Goal: Information Seeking & Learning: Understand process/instructions

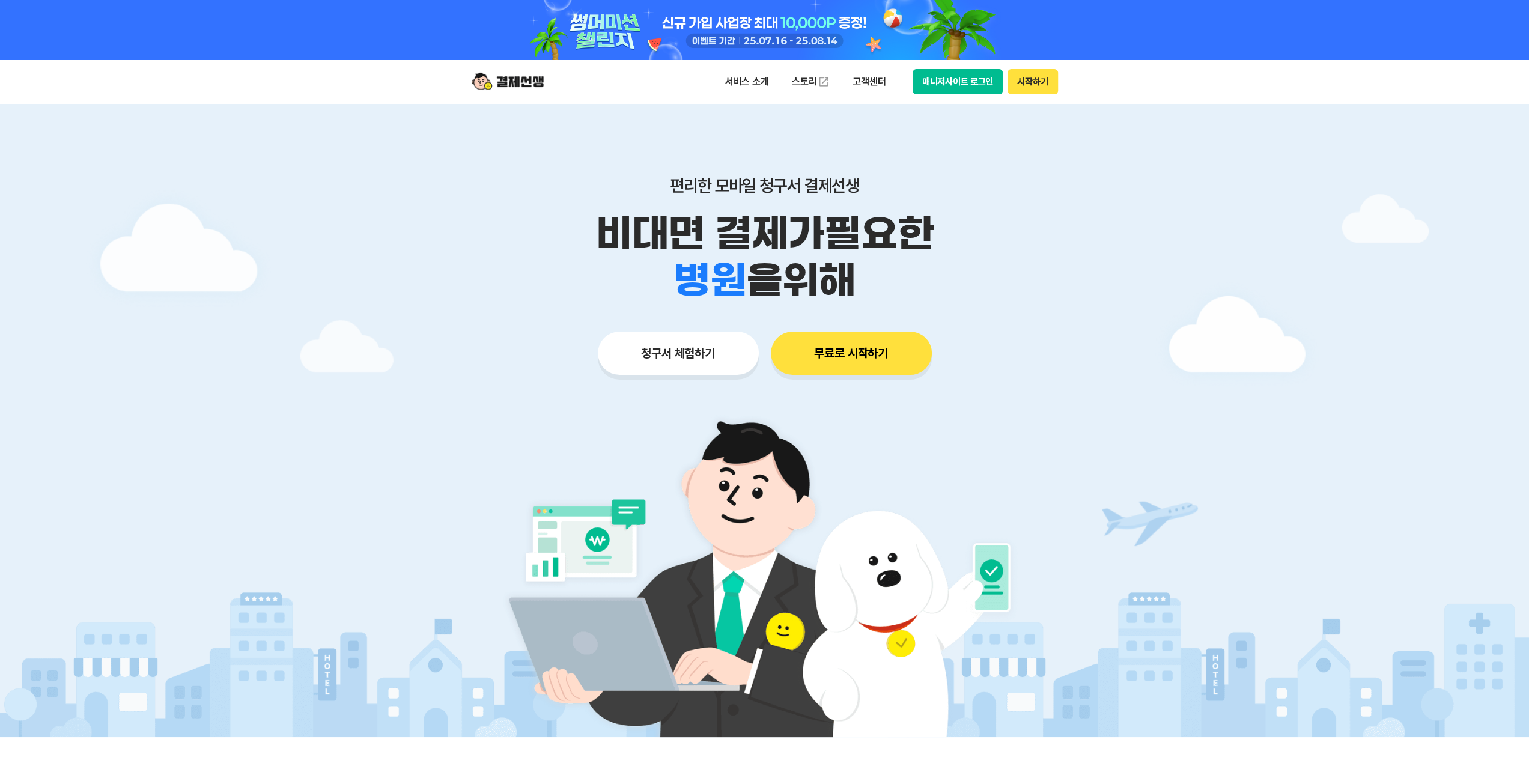
drag, startPoint x: 748, startPoint y: 189, endPoint x: 834, endPoint y: 256, distance: 109.0
click at [834, 256] on div "편리한 모바일 청구서 결제선생 비대면 결제가 필요한 학원 공부방 호텔 쇼핑몰 병원 배달 보험사 항공사 골프장 을 위해" at bounding box center [764, 240] width 615 height 129
click at [834, 256] on p "비대면 결제가 필요한" at bounding box center [764, 234] width 615 height 47
drag, startPoint x: 857, startPoint y: 269, endPoint x: 611, endPoint y: 223, distance: 250.3
click at [611, 223] on div "비대면 결제가 필요한 학원 공부방 호텔 쇼핑몰 병원 배달 보험사 항공사 골프장 을 위해" at bounding box center [764, 257] width 615 height 94
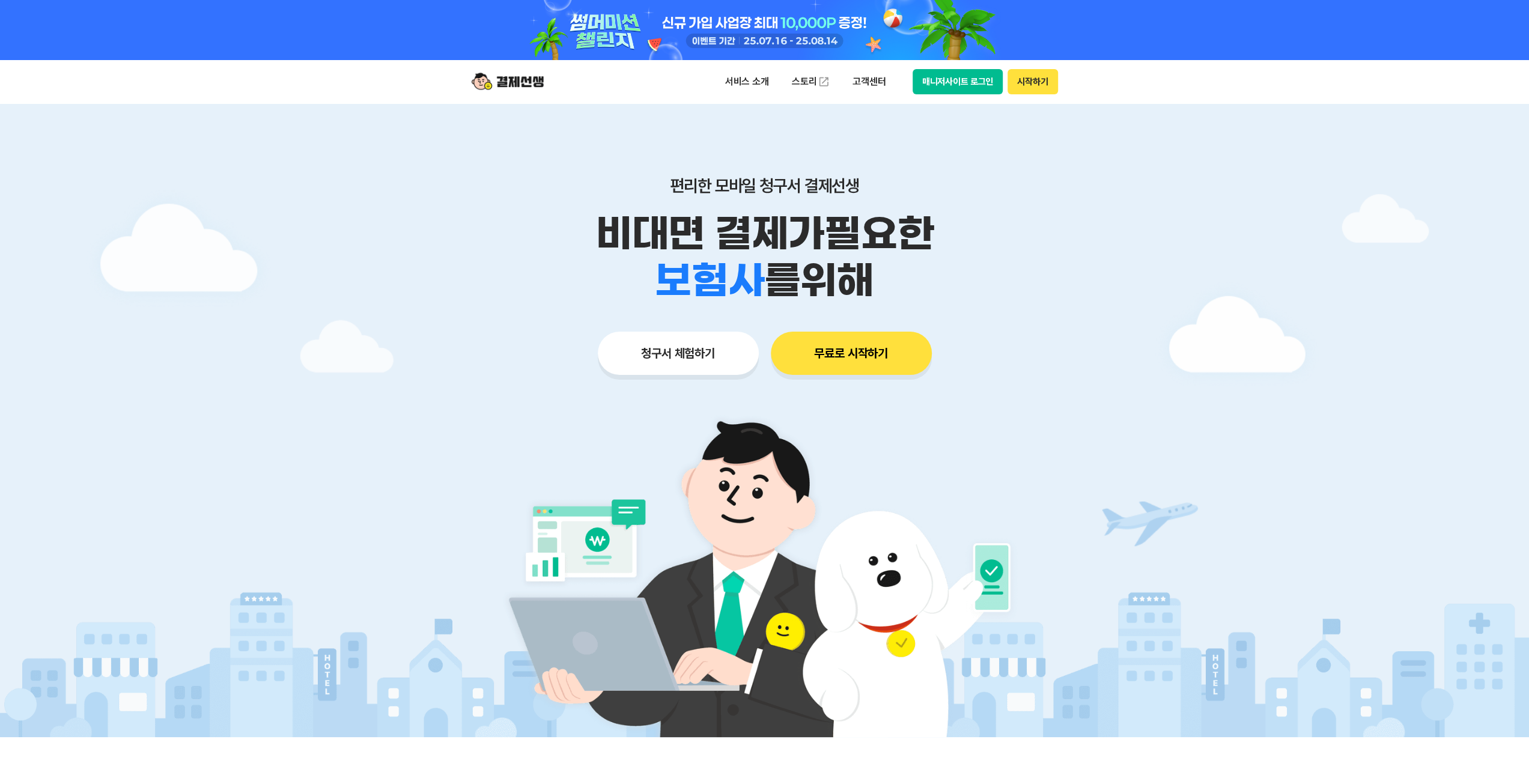
drag, startPoint x: 588, startPoint y: 225, endPoint x: 865, endPoint y: 262, distance: 279.5
click at [865, 262] on div "비대면 결제가 필요한 학원 공부방 호텔 쇼핑몰 병원 배달 보험사 항공사 골프장 를 위해" at bounding box center [764, 257] width 615 height 94
click at [865, 262] on span "를 위해" at bounding box center [818, 281] width 109 height 47
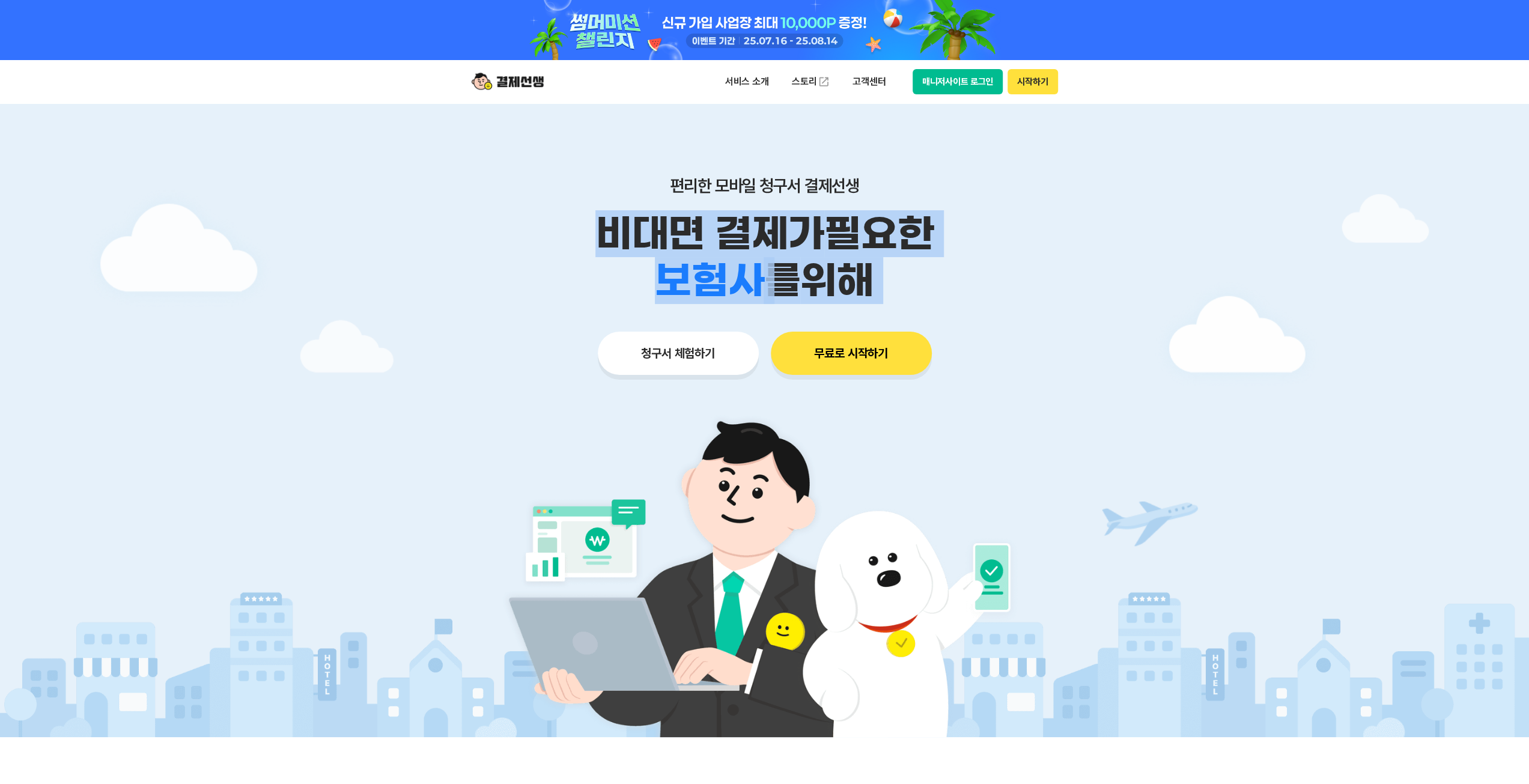
drag, startPoint x: 865, startPoint y: 262, endPoint x: 580, endPoint y: 239, distance: 285.9
click at [580, 239] on div "비대면 결제가 필요한 학원 공부방 호텔 쇼핑몰 병원 배달 보험사 항공사 골프장 를 위해" at bounding box center [764, 257] width 615 height 94
click at [580, 239] on p "비대면 결제가 필요한" at bounding box center [764, 234] width 615 height 47
drag, startPoint x: 580, startPoint y: 239, endPoint x: 867, endPoint y: 277, distance: 289.5
click at [867, 277] on div "비대면 결제가 필요한 학원 공부방 호텔 쇼핑몰 병원 배달 보험사 항공사 골프장 를 위해" at bounding box center [764, 257] width 615 height 94
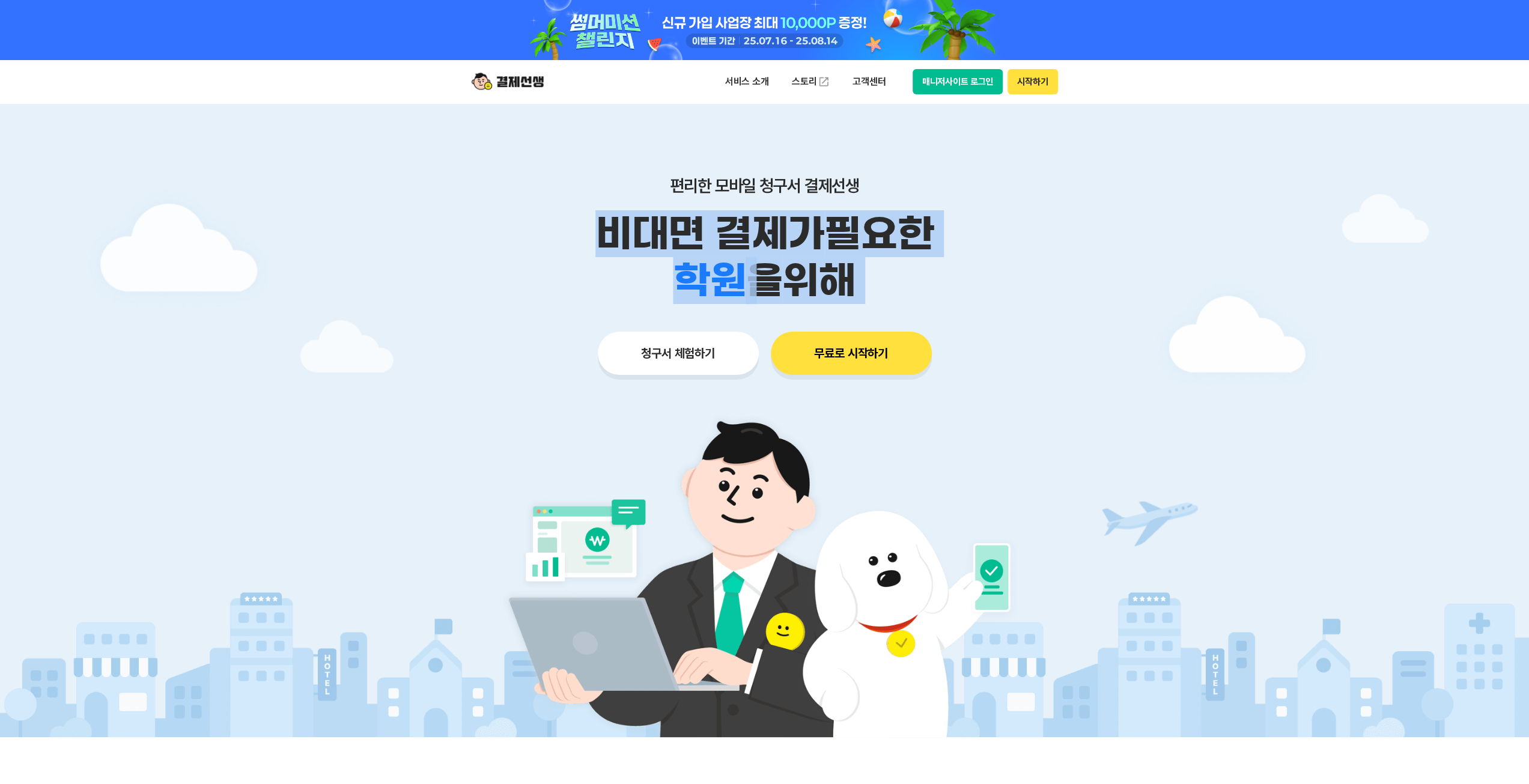
click at [769, 478] on img at bounding box center [764, 569] width 562 height 337
click at [857, 274] on span "을 위해" at bounding box center [818, 281] width 109 height 47
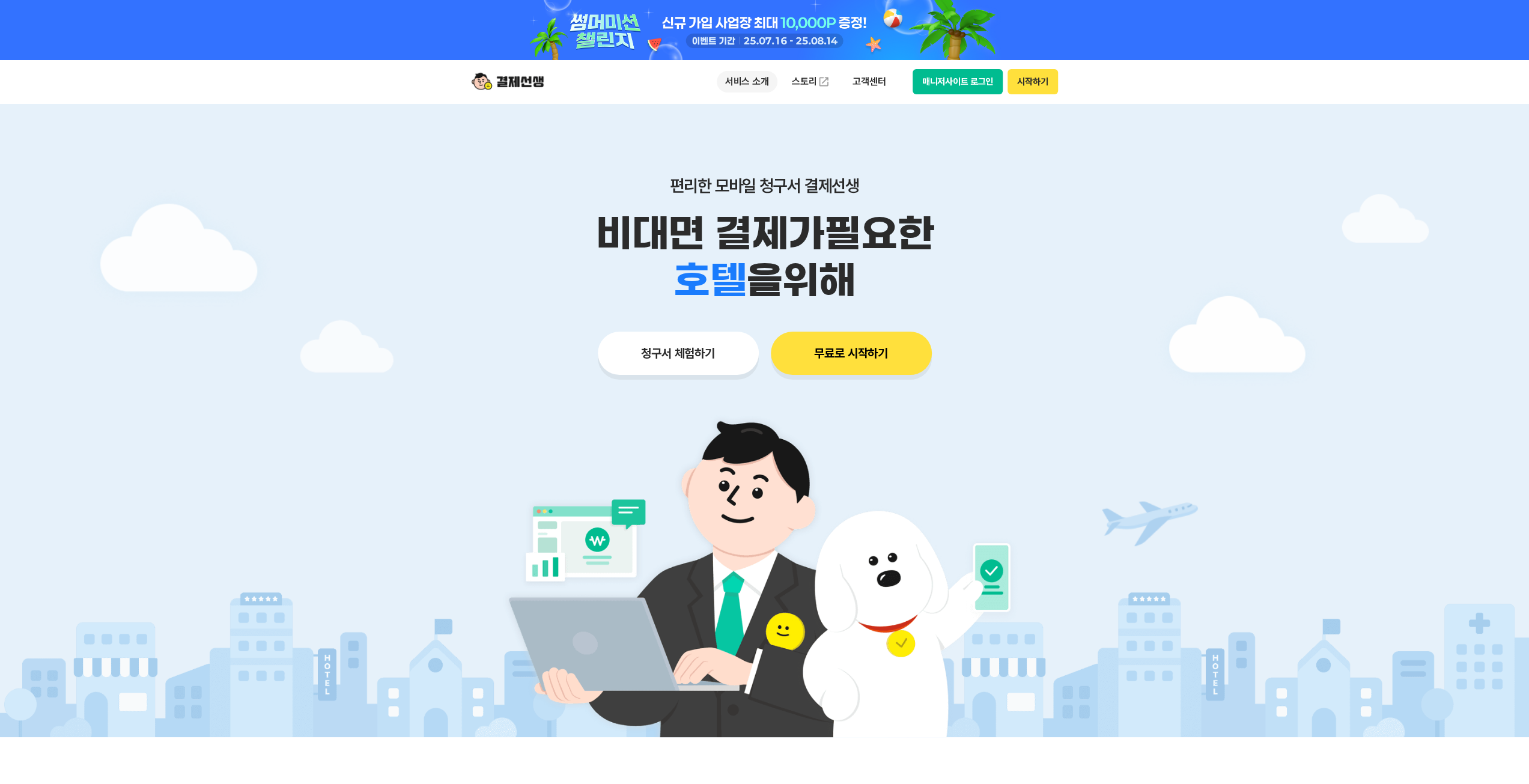
click at [742, 80] on p "서비스 소개" at bounding box center [746, 82] width 60 height 21
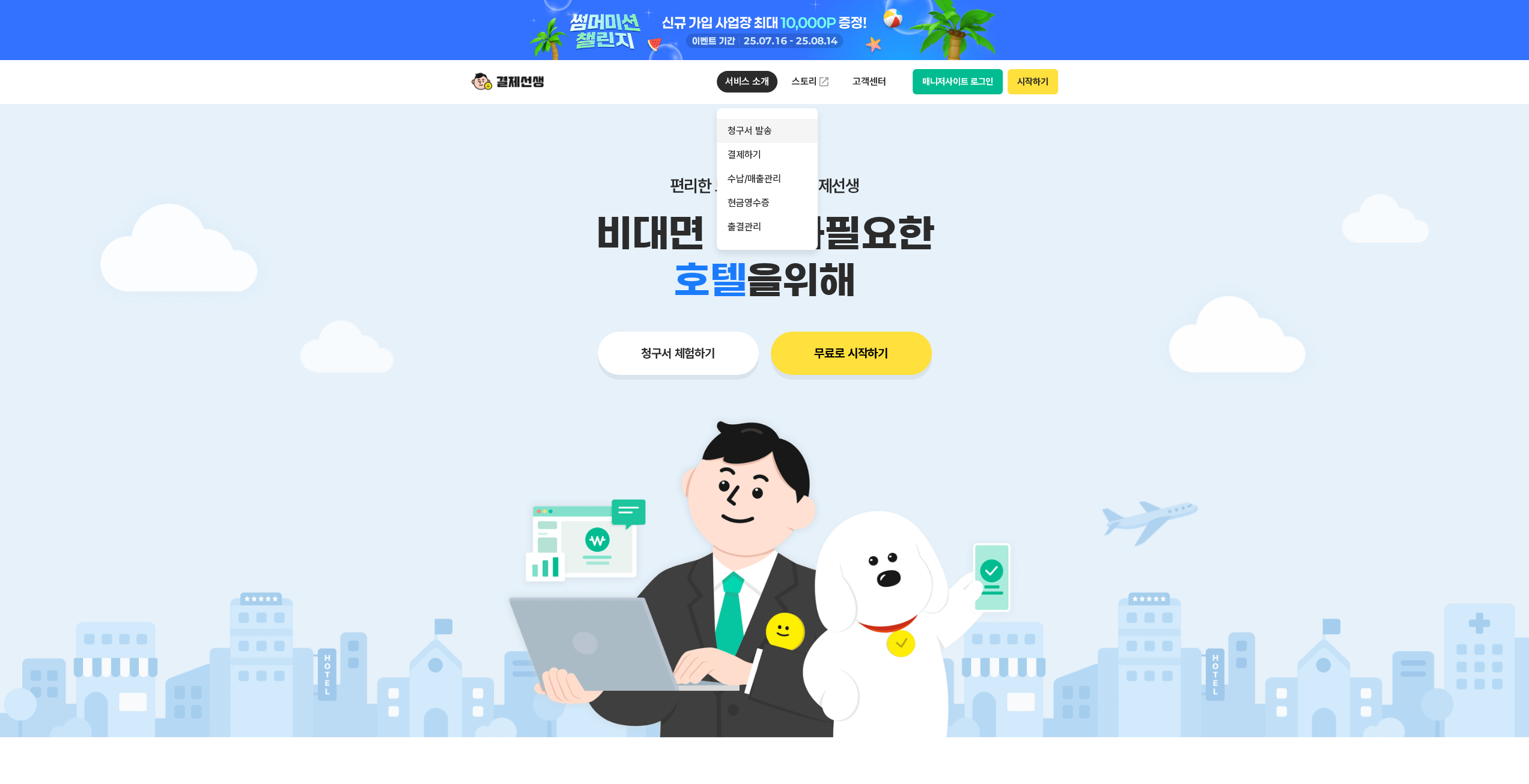
click at [746, 123] on link "청구서 발송" at bounding box center [767, 131] width 101 height 24
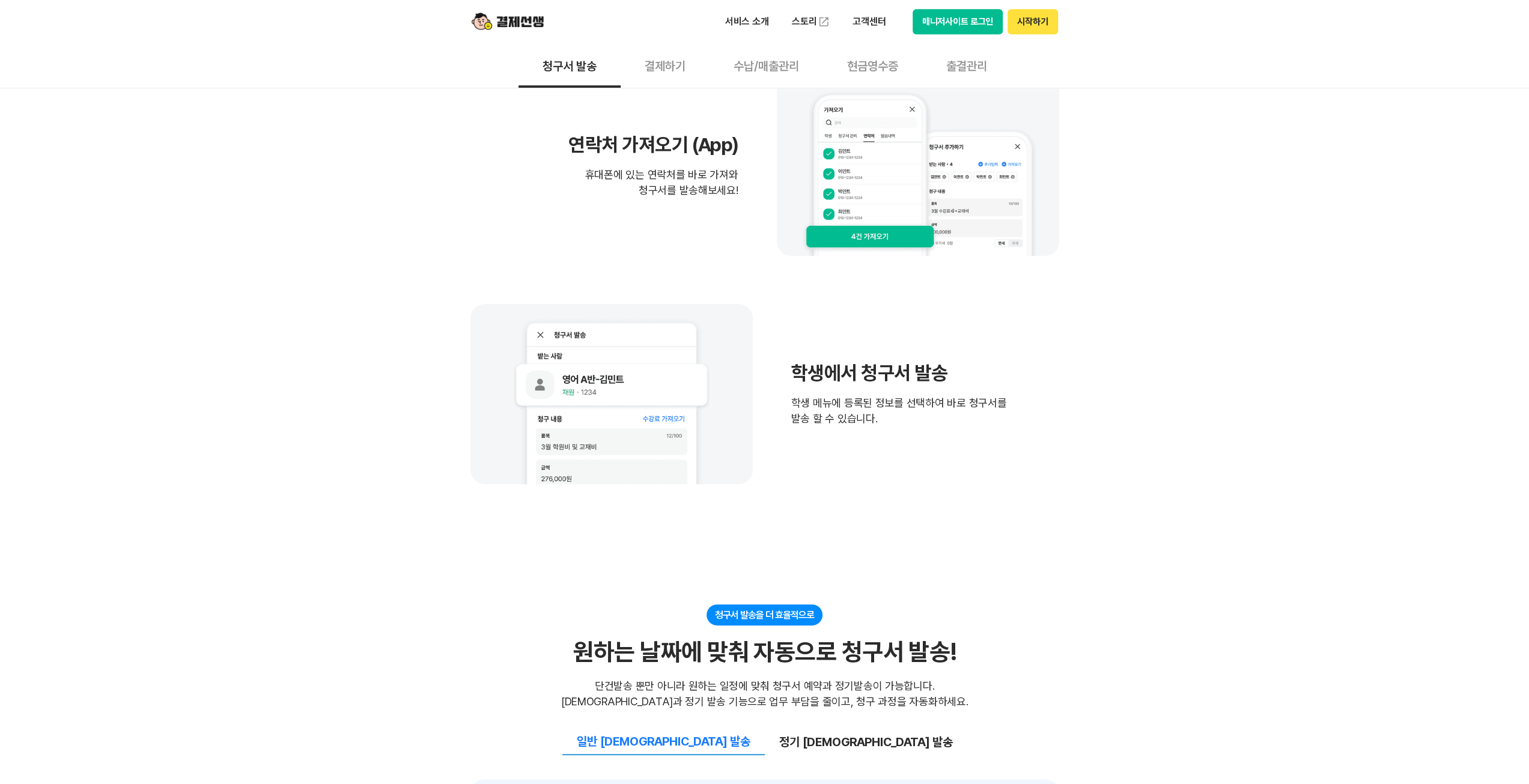
scroll to position [721, 0]
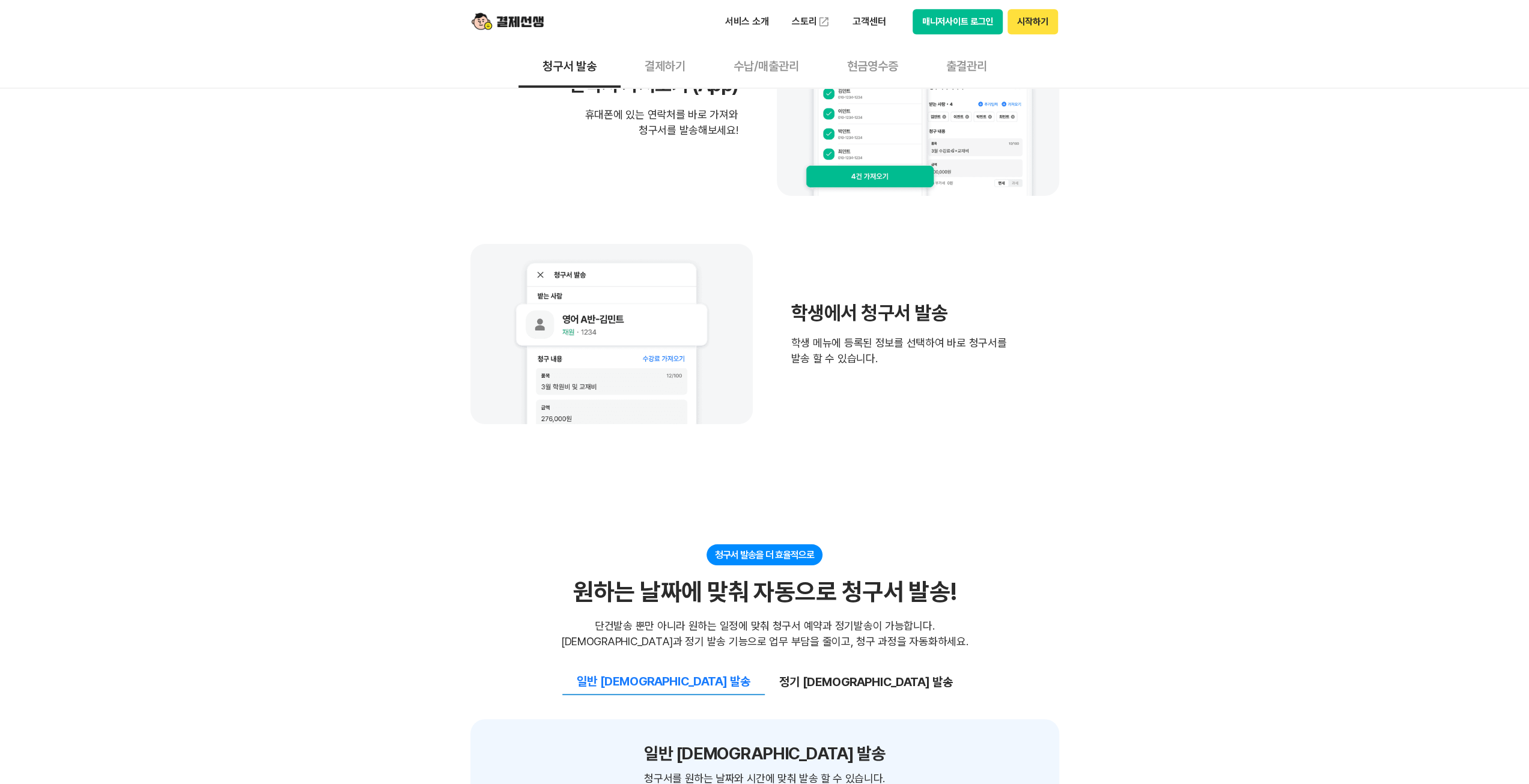
drag, startPoint x: 797, startPoint y: 305, endPoint x: 886, endPoint y: 355, distance: 102.1
click at [886, 355] on div "학생에서 청구서 발송 학생 메뉴에 등록된 정보를 선택하여 바로 청구서를 발송 할 수 있습니다." at bounding box center [898, 333] width 215 height 65
click at [886, 355] on span "학생 메뉴에 등록된 정보를 선택하여 바로 청구서를 발송 할 수 있습니다." at bounding box center [898, 351] width 215 height 31
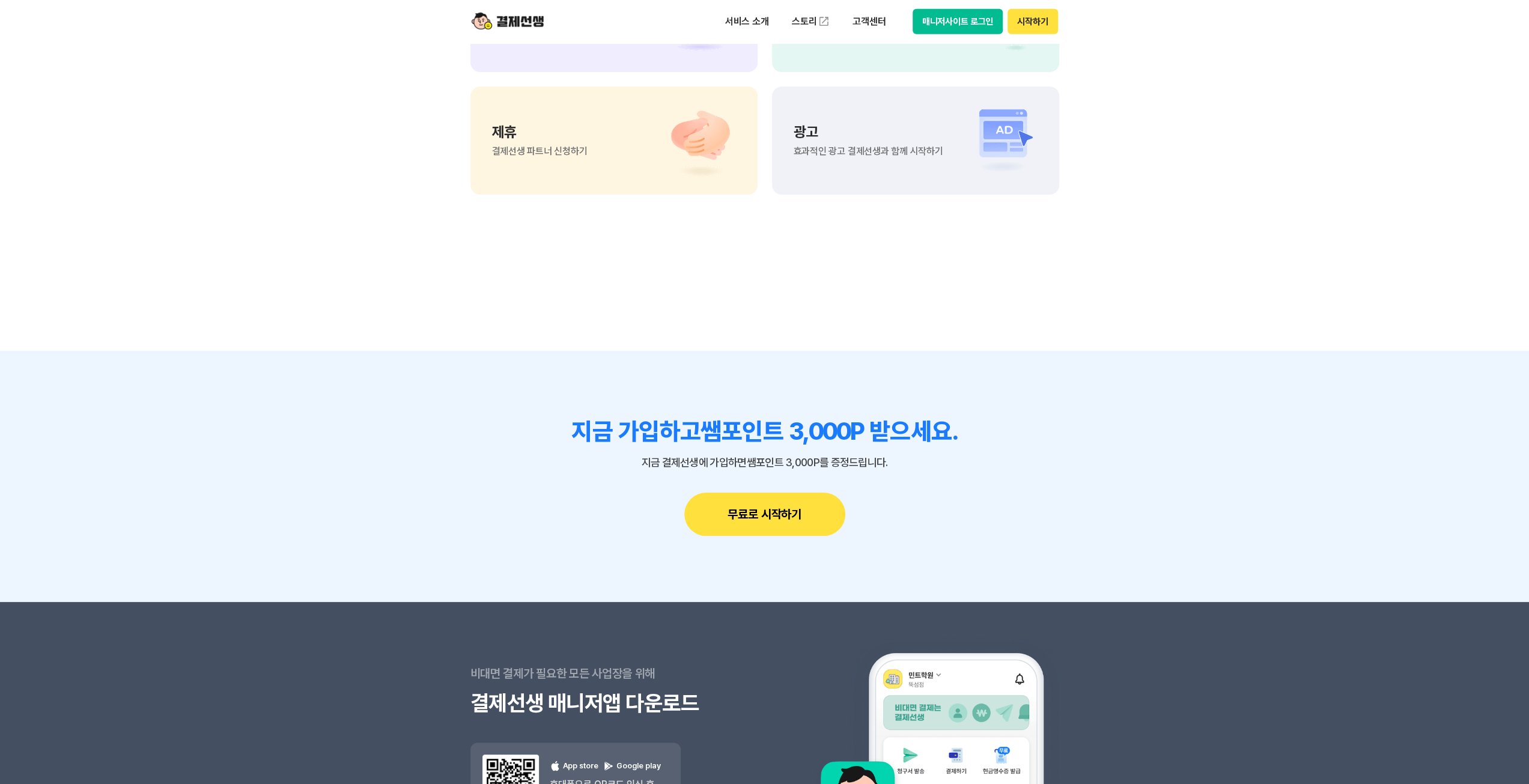
scroll to position [3199, 0]
